Goal: Task Accomplishment & Management: Use online tool/utility

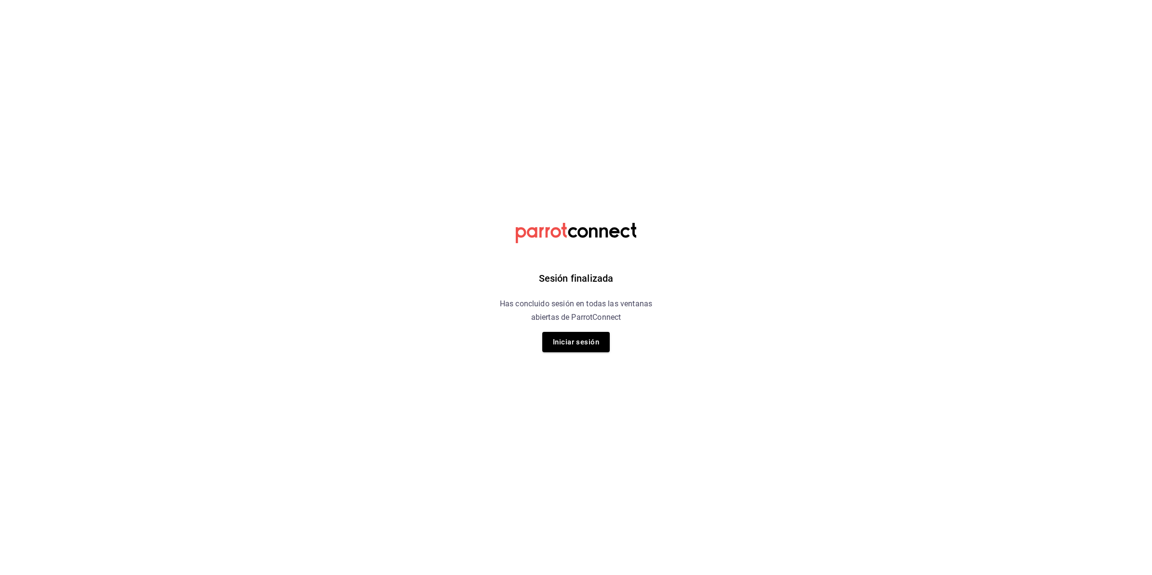
click at [603, 356] on div "Sesión finalizada Has concluido sesión en todas las ventanas abiertas de Parrot…" at bounding box center [576, 287] width 243 height 575
click at [592, 339] on button "Iniciar sesión" at bounding box center [575, 342] width 67 height 20
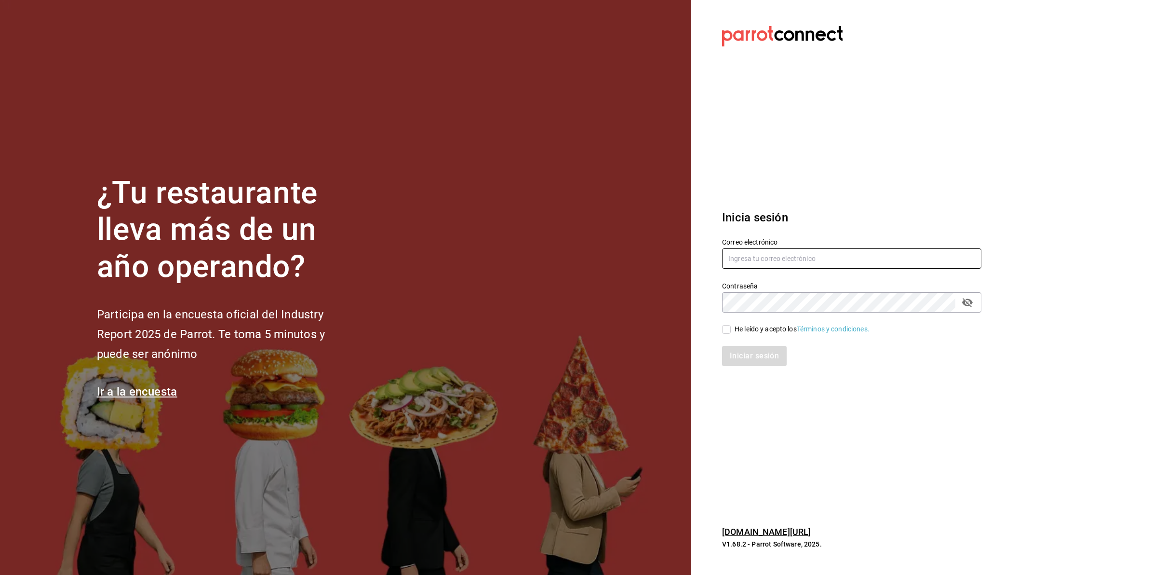
type input "[EMAIL_ADDRESS][DOMAIN_NAME]"
click at [727, 328] on input "He leído y acepto los Términos y condiciones." at bounding box center [726, 329] width 9 height 9
checkbox input "true"
click at [734, 357] on button "Iniciar sesión" at bounding box center [755, 356] width 66 height 20
type input "[EMAIL_ADDRESS][DOMAIN_NAME]"
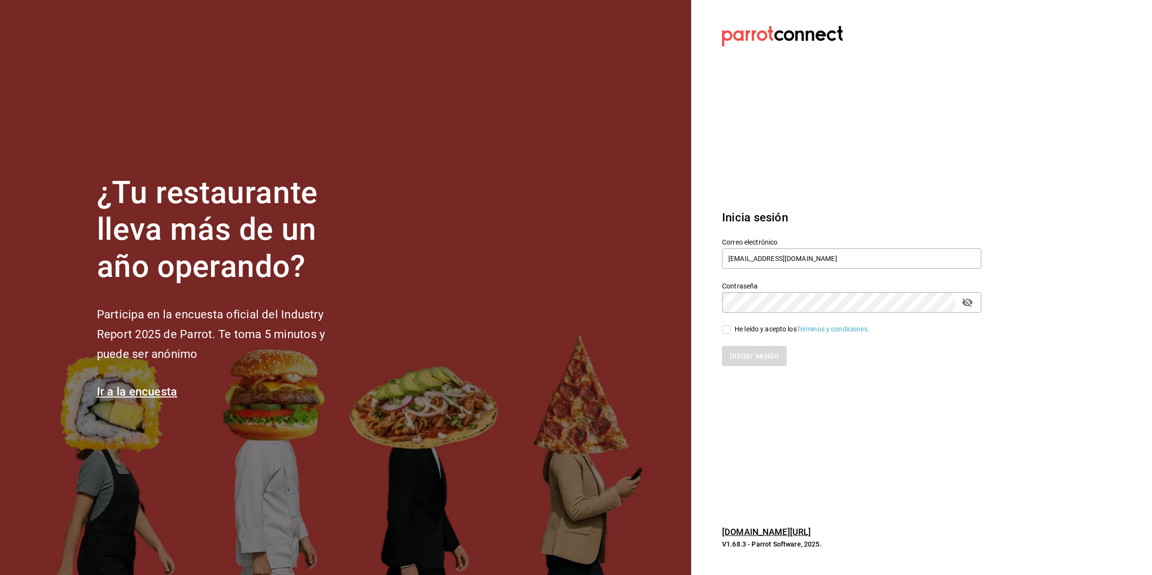
click at [737, 329] on div "He leído y acepto los Términos y condiciones." at bounding box center [802, 329] width 135 height 10
click at [731, 329] on input "He leído y acepto los Términos y condiciones." at bounding box center [726, 329] width 9 height 9
checkbox input "true"
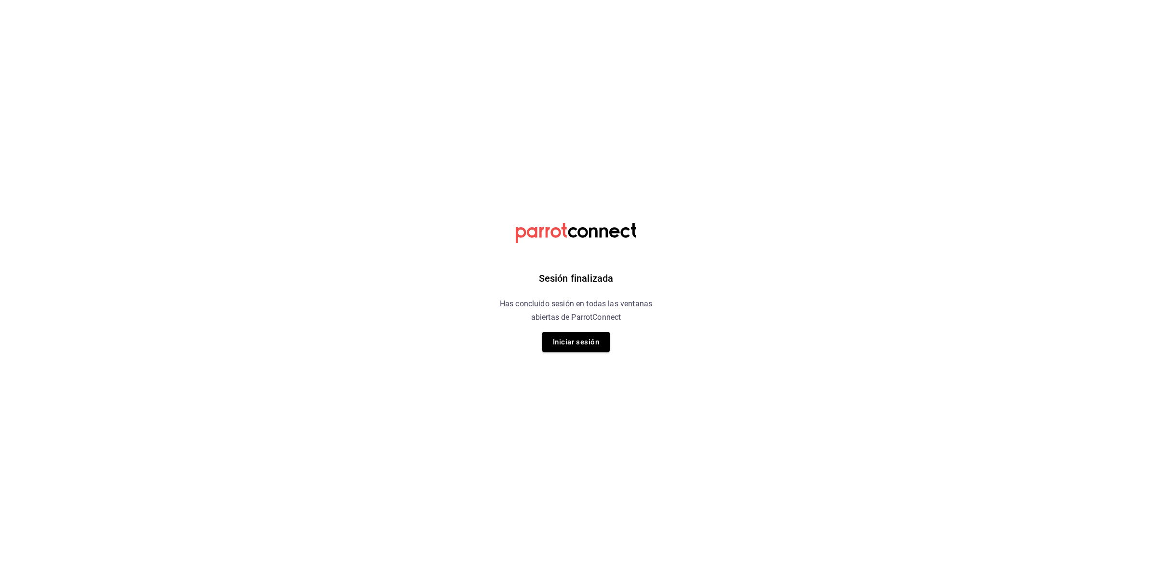
click at [746, 0] on html "Sesión finalizada Has concluido sesión en todas las ventanas abiertas de Parrot…" at bounding box center [576, 0] width 1152 height 0
click at [604, 345] on button "Iniciar sesión" at bounding box center [575, 342] width 67 height 20
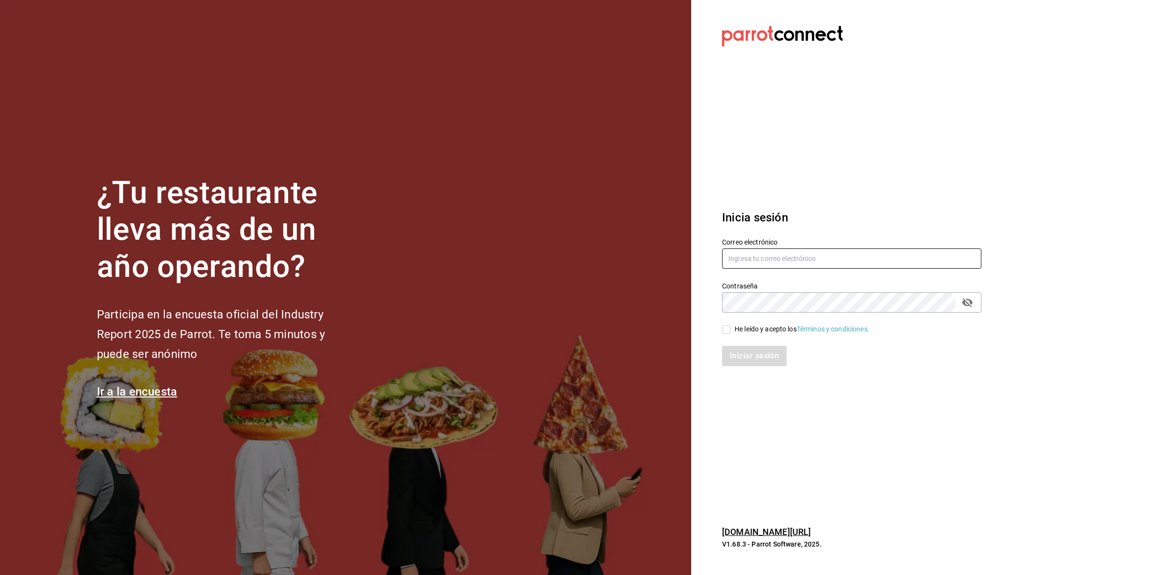
type input "abisalfacturacion@gmail.com"
click at [743, 331] on div "He leído y acepto los Términos y condiciones." at bounding box center [802, 329] width 135 height 10
click at [731, 331] on input "He leído y acepto los Términos y condiciones." at bounding box center [726, 329] width 9 height 9
checkbox input "true"
click at [745, 350] on button "Iniciar sesión" at bounding box center [755, 356] width 66 height 20
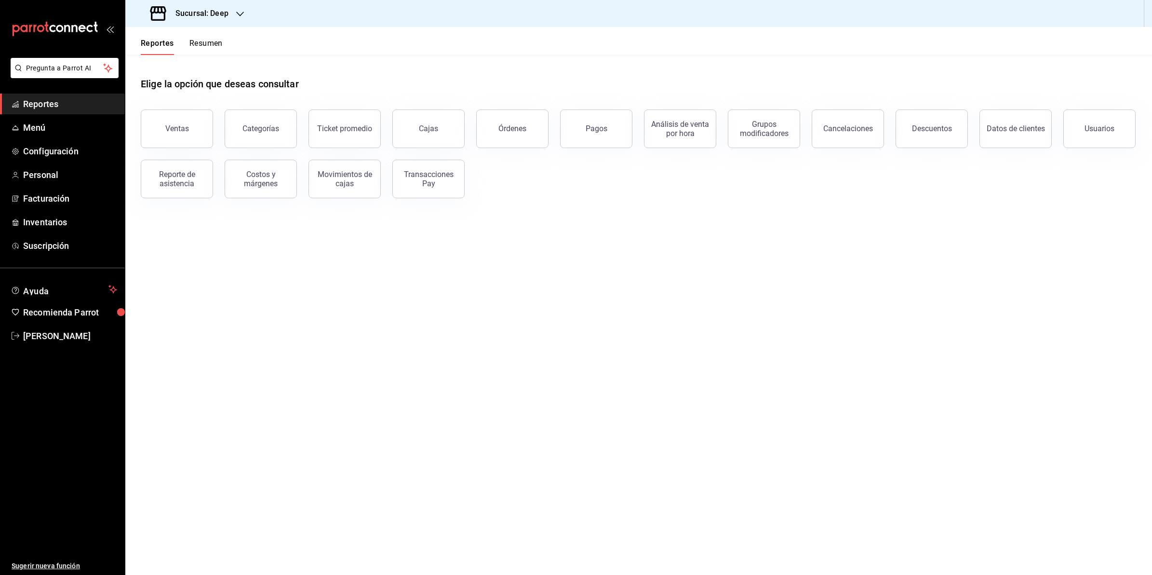
click at [224, 13] on h3 "Sucursal: Deep" at bounding box center [198, 14] width 61 height 12
click at [202, 58] on span "Abisal Seafoods (MTY)" at bounding box center [167, 63] width 69 height 10
click at [165, 129] on button "Ventas" at bounding box center [177, 128] width 72 height 39
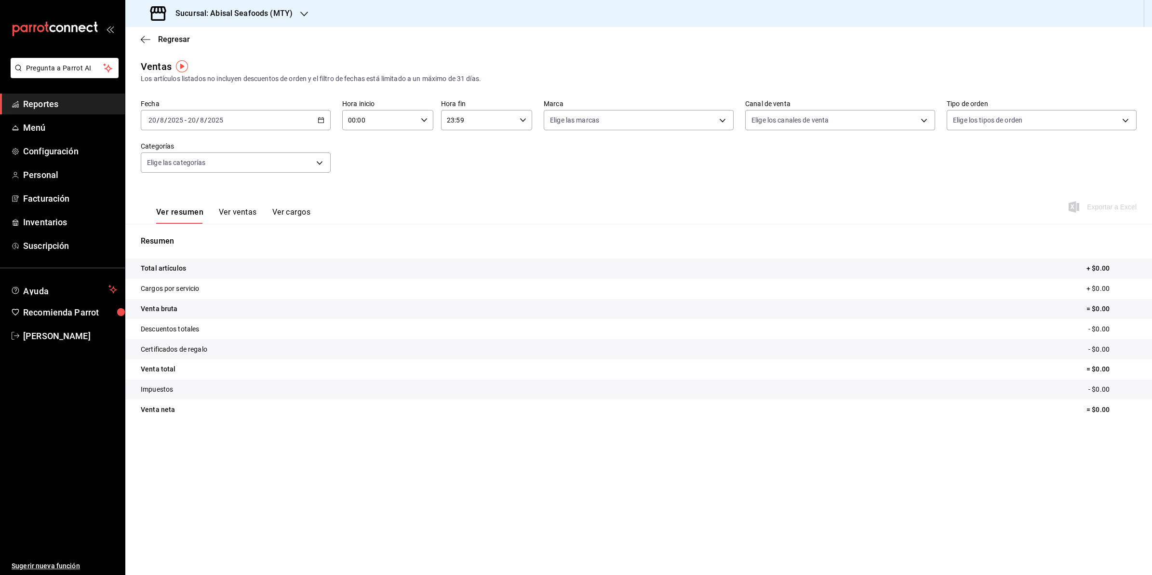
click at [322, 115] on div "2025-08-20 20 / 8 / 2025 - 2025-08-20 20 / 8 / 2025" at bounding box center [236, 120] width 190 height 20
click at [167, 231] on span "Rango de fechas" at bounding box center [186, 236] width 75 height 10
click at [252, 227] on abbr "11" at bounding box center [252, 226] width 6 height 7
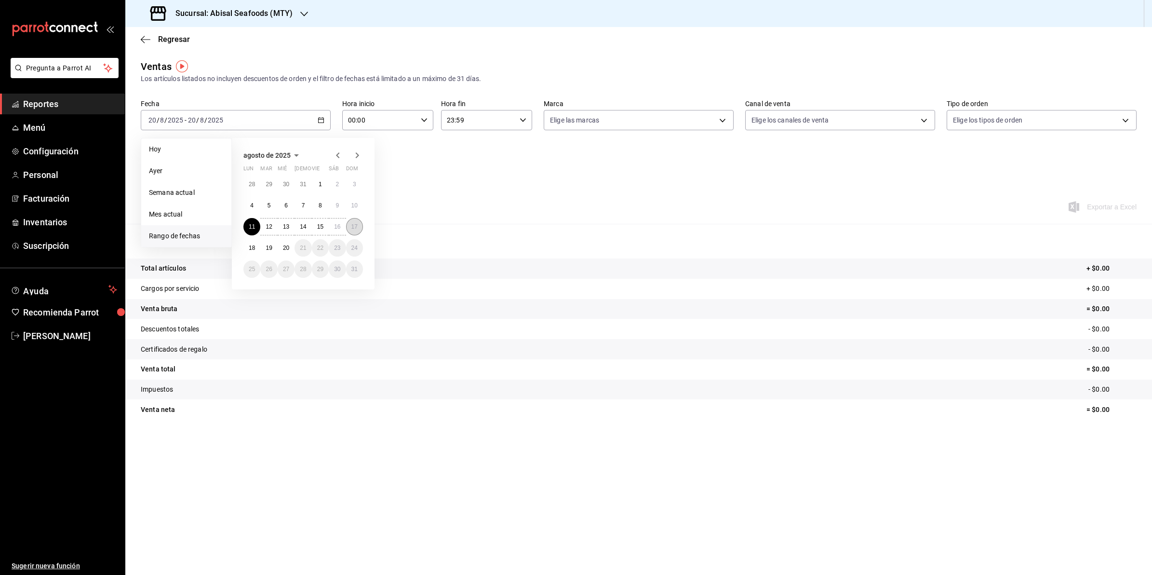
click at [357, 224] on abbr "17" at bounding box center [354, 226] width 6 height 7
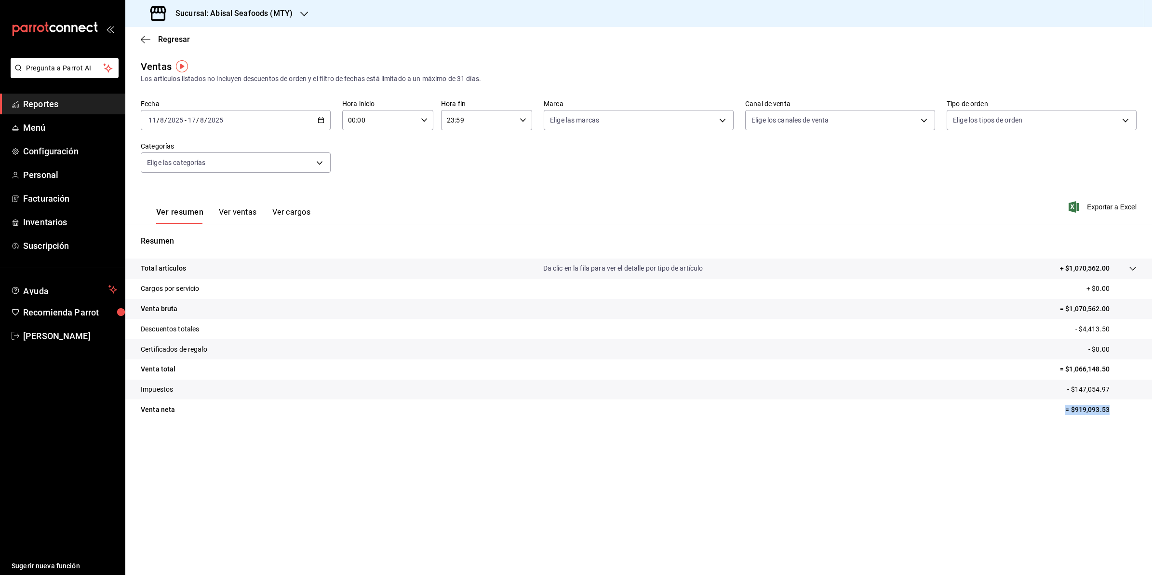
drag, startPoint x: 1060, startPoint y: 413, endPoint x: 1117, endPoint y: 413, distance: 57.4
click at [1117, 413] on tr "Venta neta = $919,093.53" at bounding box center [638, 409] width 1027 height 20
click at [284, 26] on div "Sucursal: Abisal Seafoods (MTY)" at bounding box center [222, 13] width 179 height 27
click at [201, 41] on div "Deep" at bounding box center [197, 42] width 129 height 10
